Goal: Navigation & Orientation: Find specific page/section

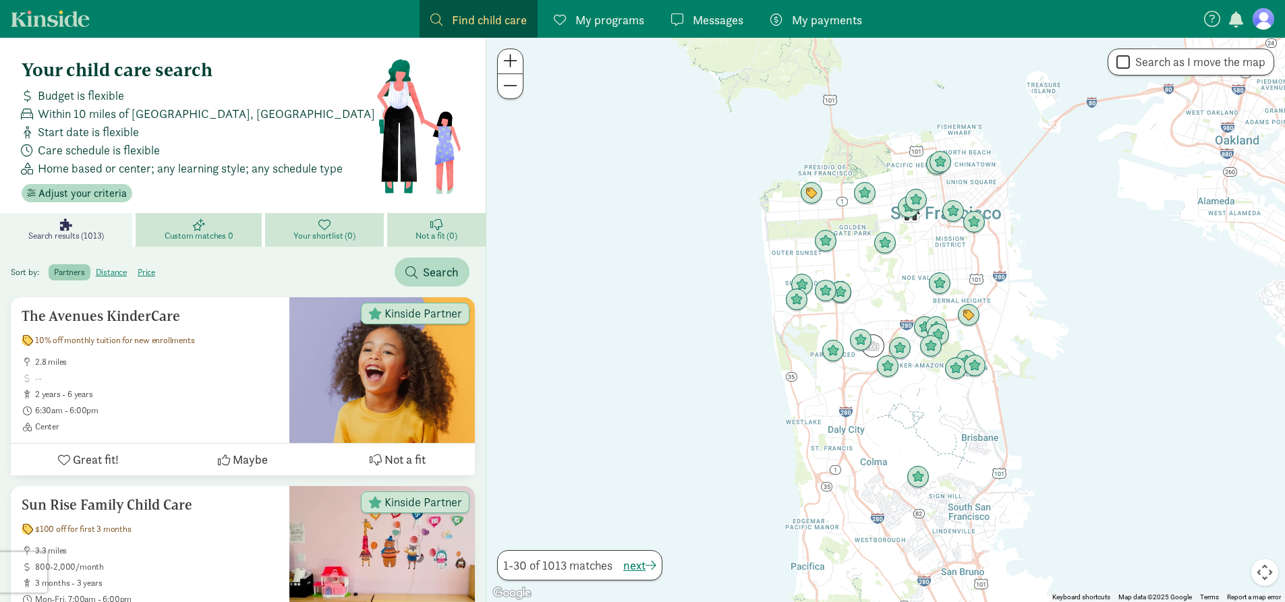
click at [726, 24] on span "Messages" at bounding box center [718, 20] width 51 height 18
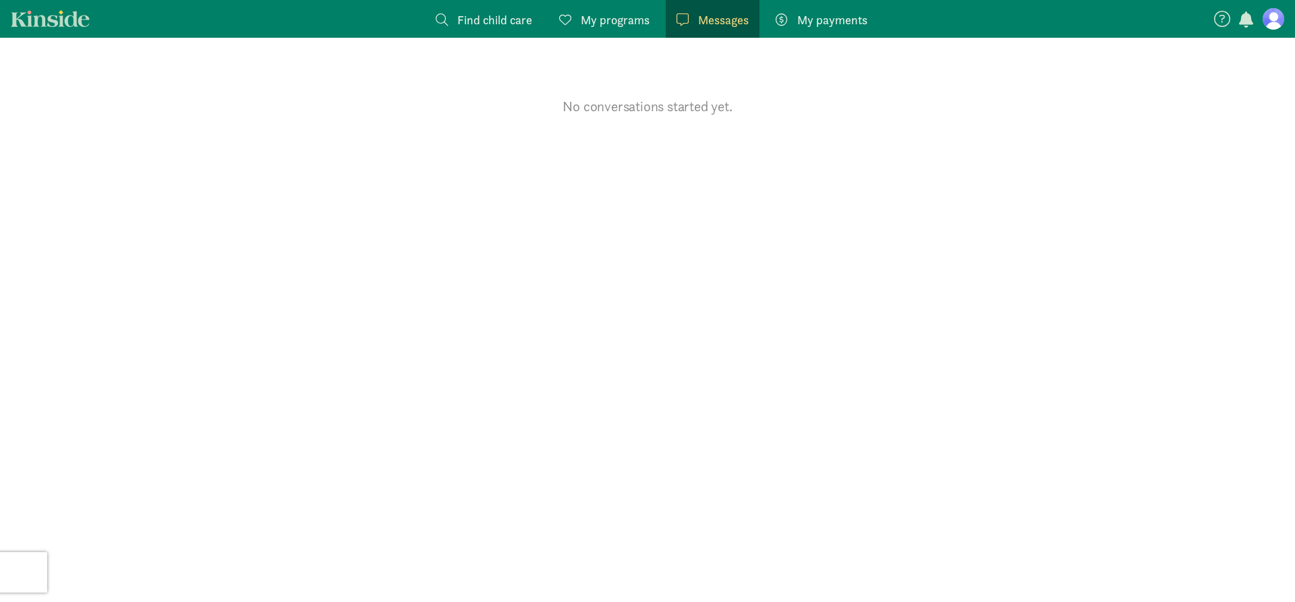
click at [620, 14] on span "My programs" at bounding box center [615, 20] width 69 height 18
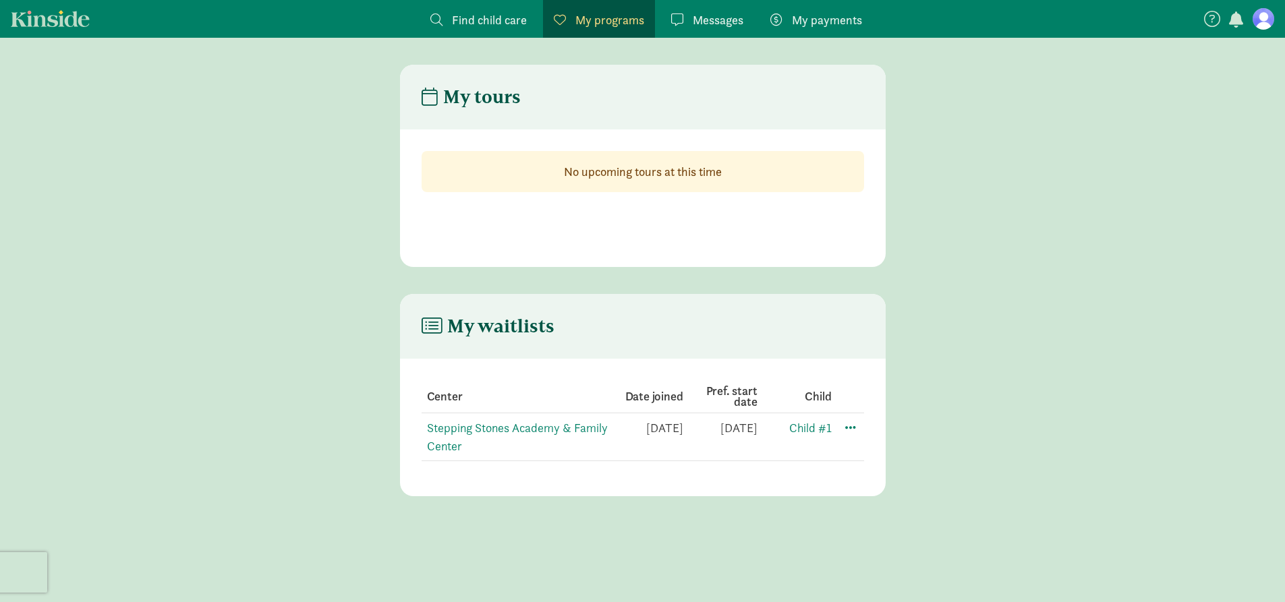
click at [482, 20] on span "Find child care" at bounding box center [489, 20] width 75 height 18
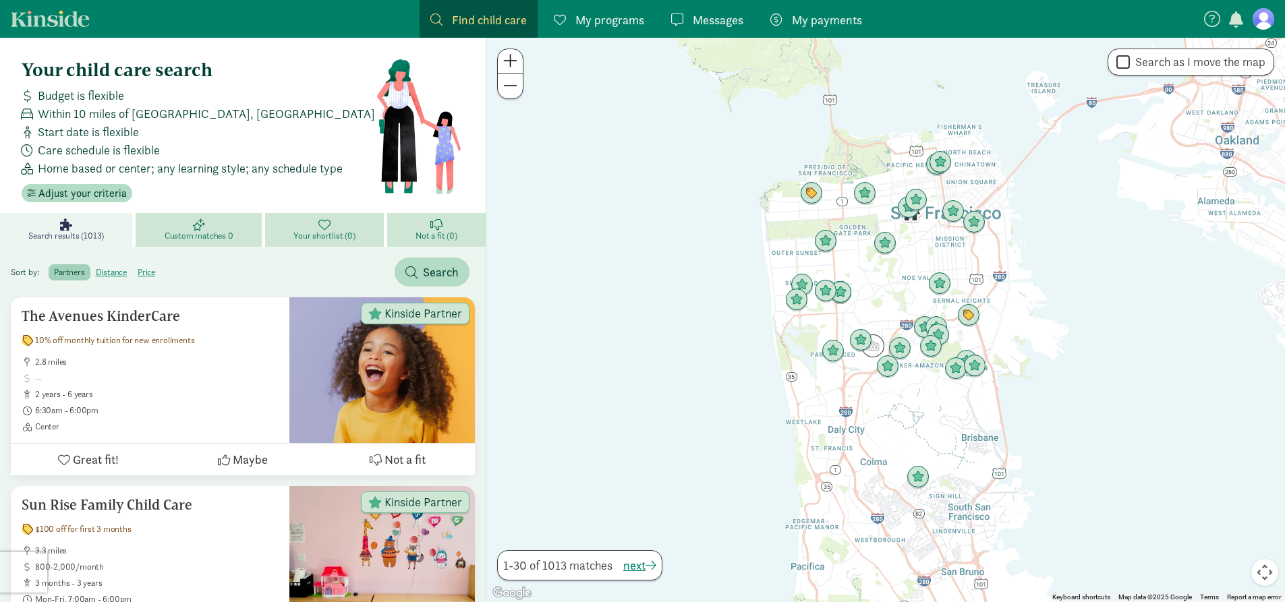
click at [577, 20] on span "My programs" at bounding box center [609, 20] width 69 height 18
